Goal: Task Accomplishment & Management: Use online tool/utility

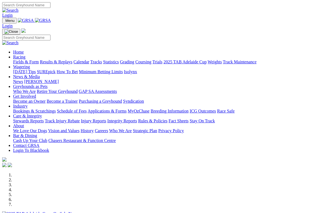
scroll to position [3, 0]
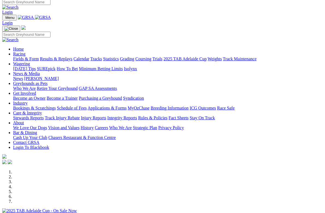
click at [28, 101] on link "Industry" at bounding box center [20, 103] width 14 height 5
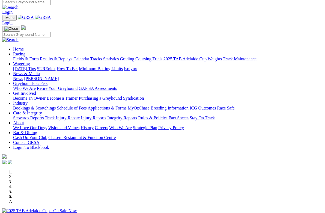
click at [28, 101] on link "Industry" at bounding box center [20, 103] width 14 height 5
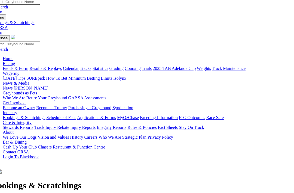
scroll to position [5, 10]
